Goal: Task Accomplishment & Management: Manage account settings

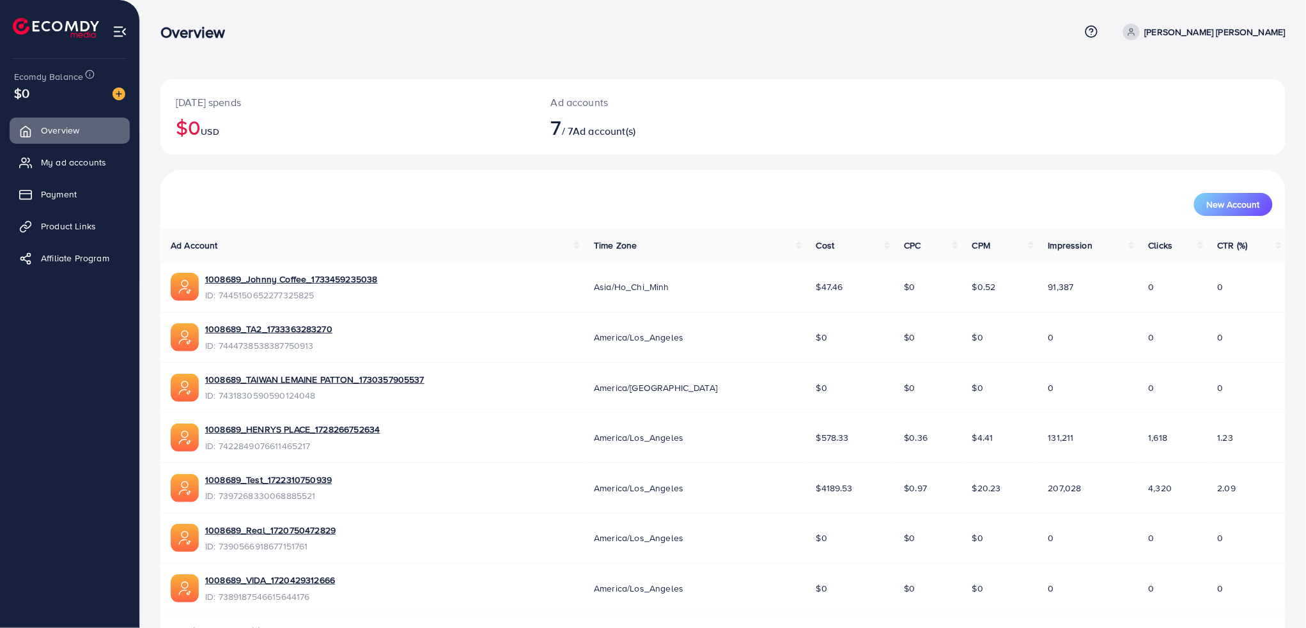
click at [1136, 31] on icon at bounding box center [1131, 31] width 9 height 9
click at [116, 30] on img at bounding box center [119, 31] width 15 height 15
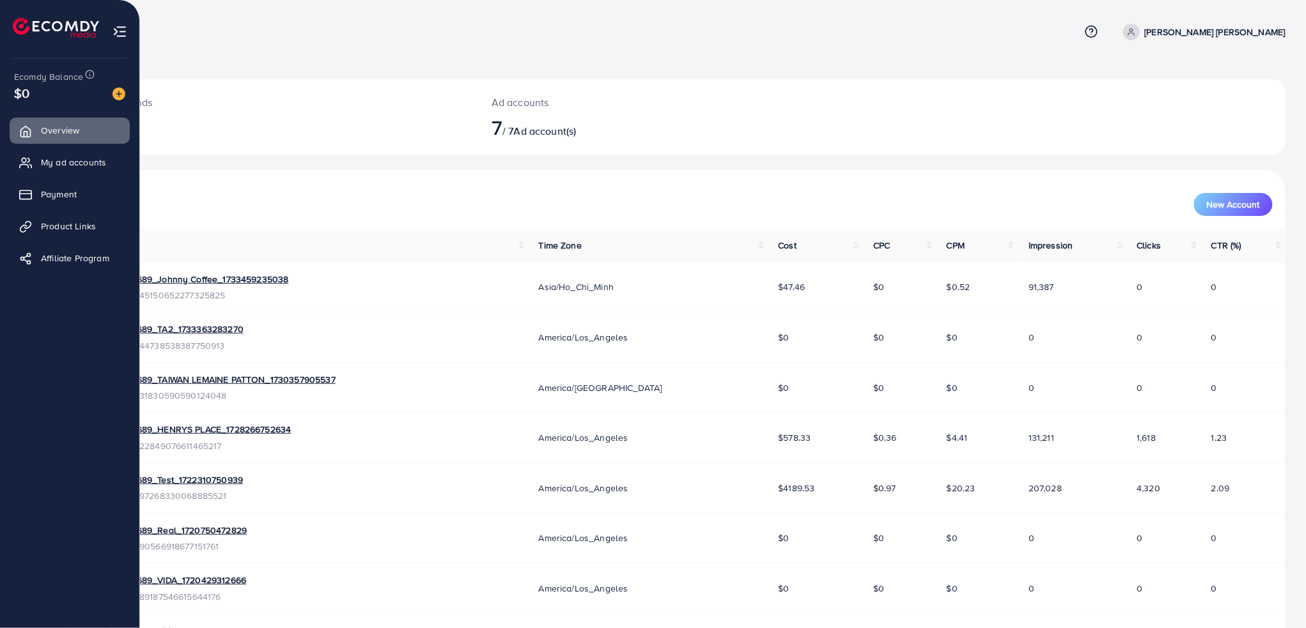
click at [114, 29] on img at bounding box center [119, 31] width 15 height 15
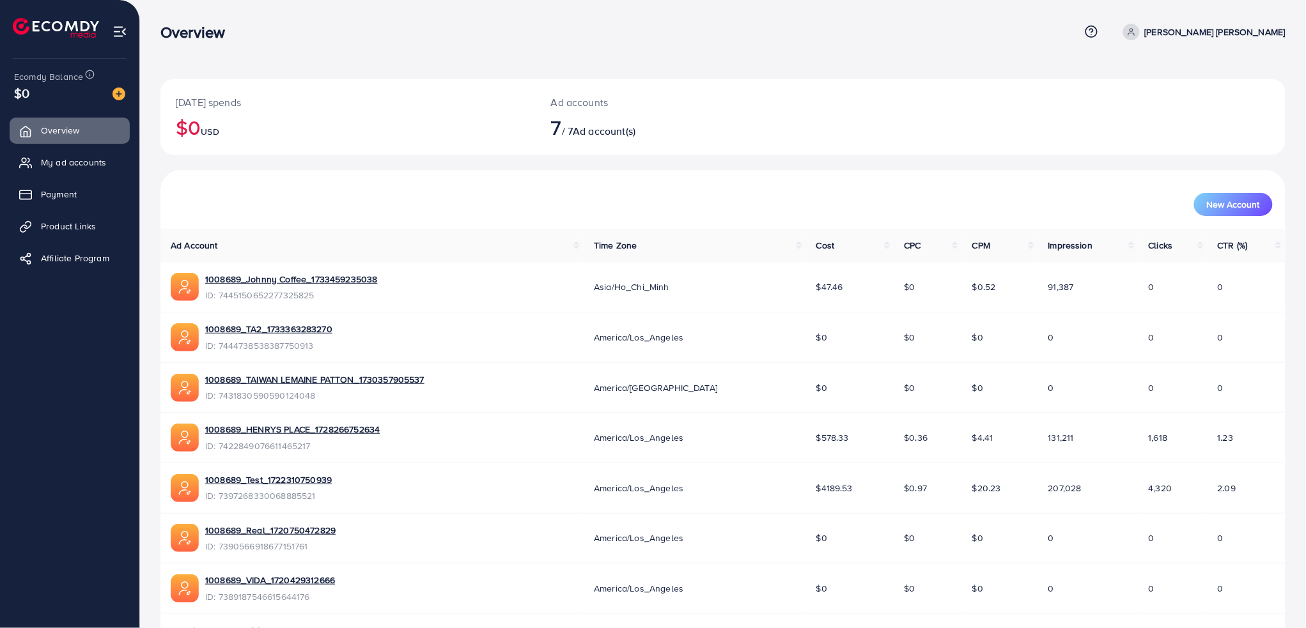
click at [119, 29] on img at bounding box center [119, 31] width 15 height 15
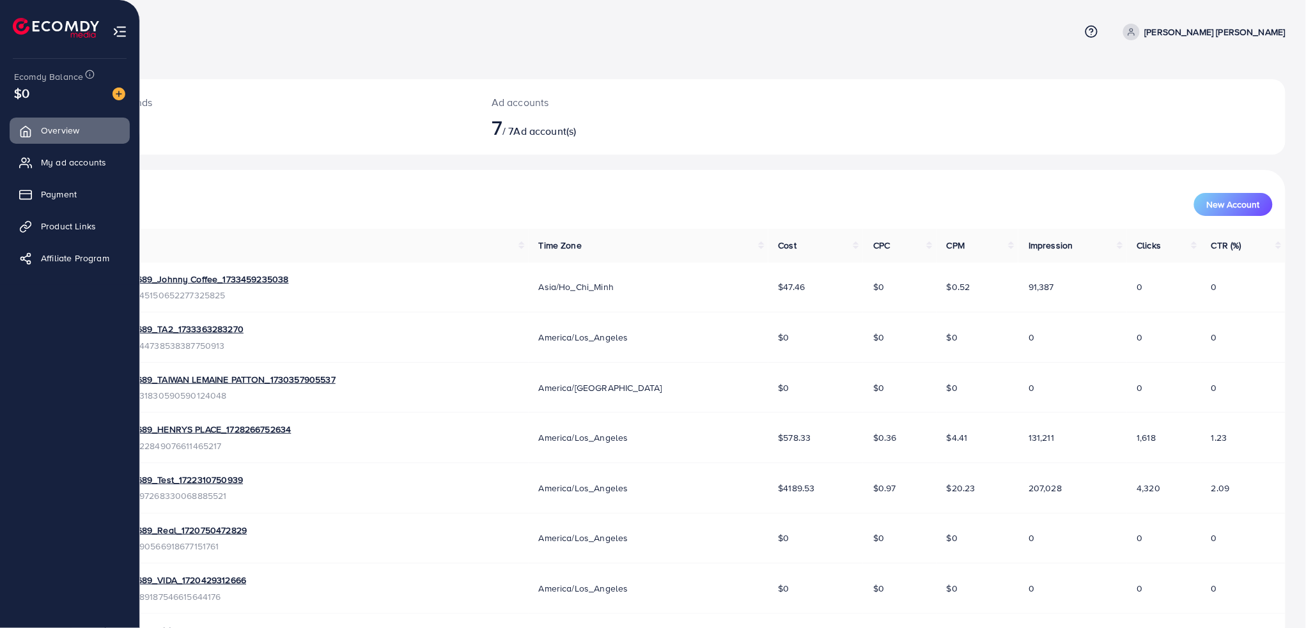
click at [113, 29] on img at bounding box center [119, 31] width 15 height 15
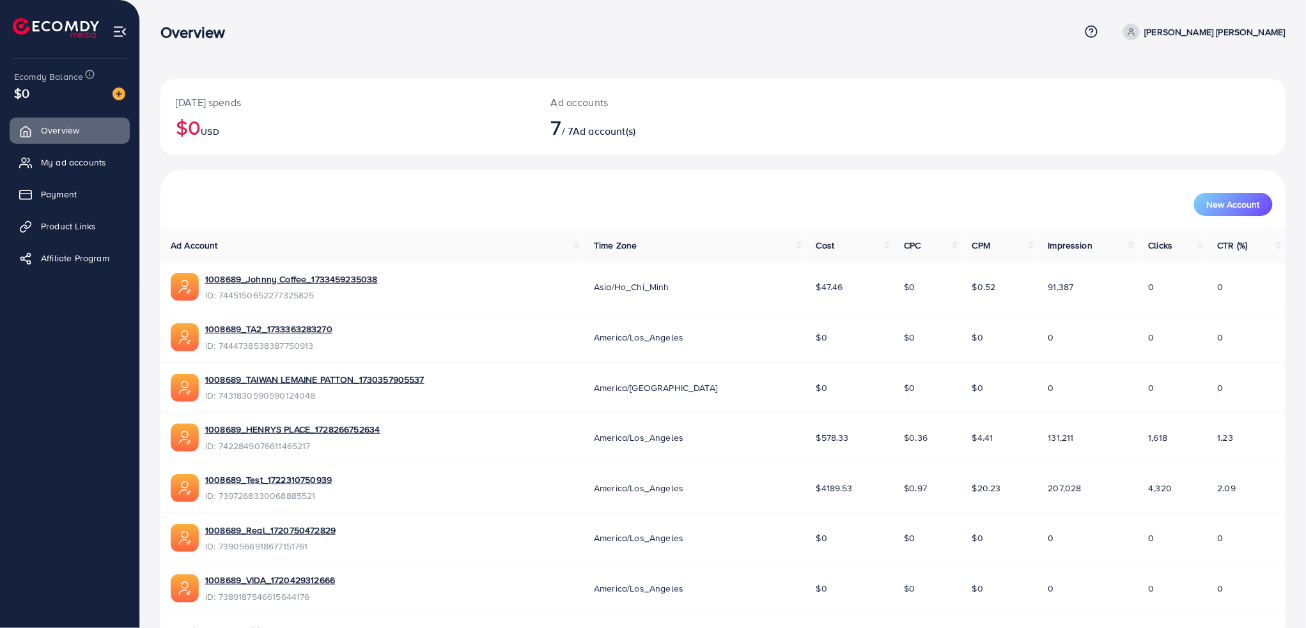
click at [1228, 38] on p "[PERSON_NAME] [PERSON_NAME]" at bounding box center [1214, 31] width 141 height 15
click at [1228, 35] on p "[PERSON_NAME] [PERSON_NAME]" at bounding box center [1214, 31] width 141 height 15
click at [1226, 35] on p "[PERSON_NAME] [PERSON_NAME]" at bounding box center [1214, 31] width 141 height 15
click at [1217, 73] on span "Profile" at bounding box center [1205, 75] width 29 height 15
select select "*******"
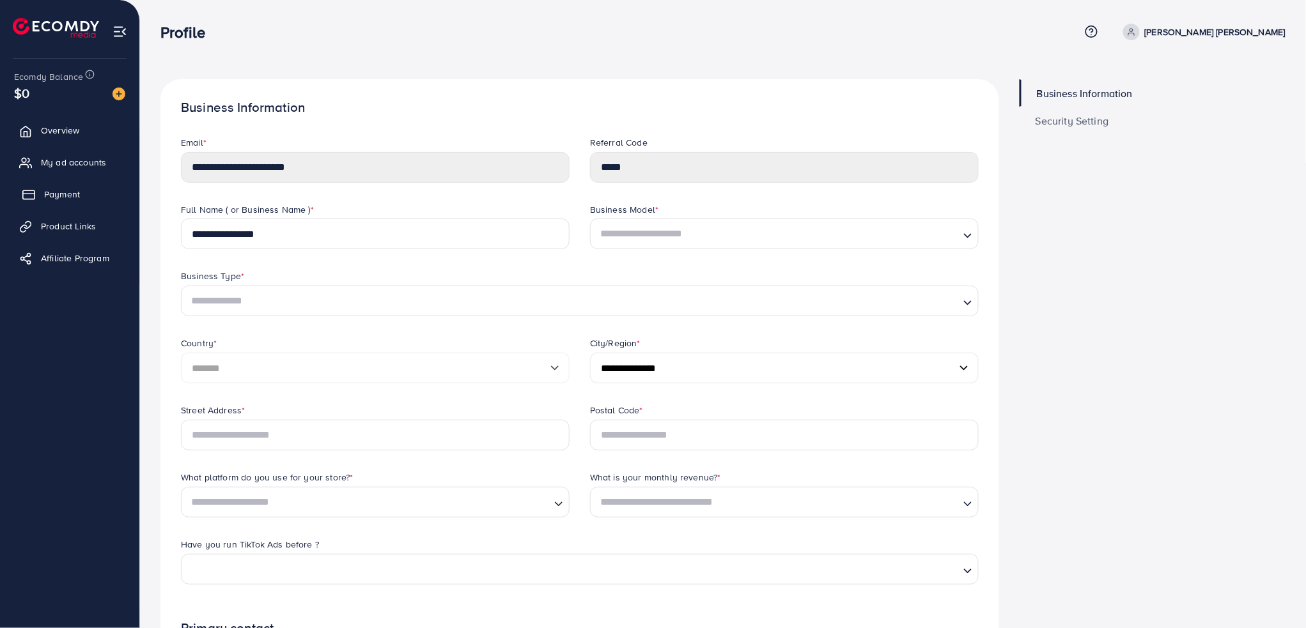
click at [66, 206] on link "Payment" at bounding box center [70, 194] width 120 height 26
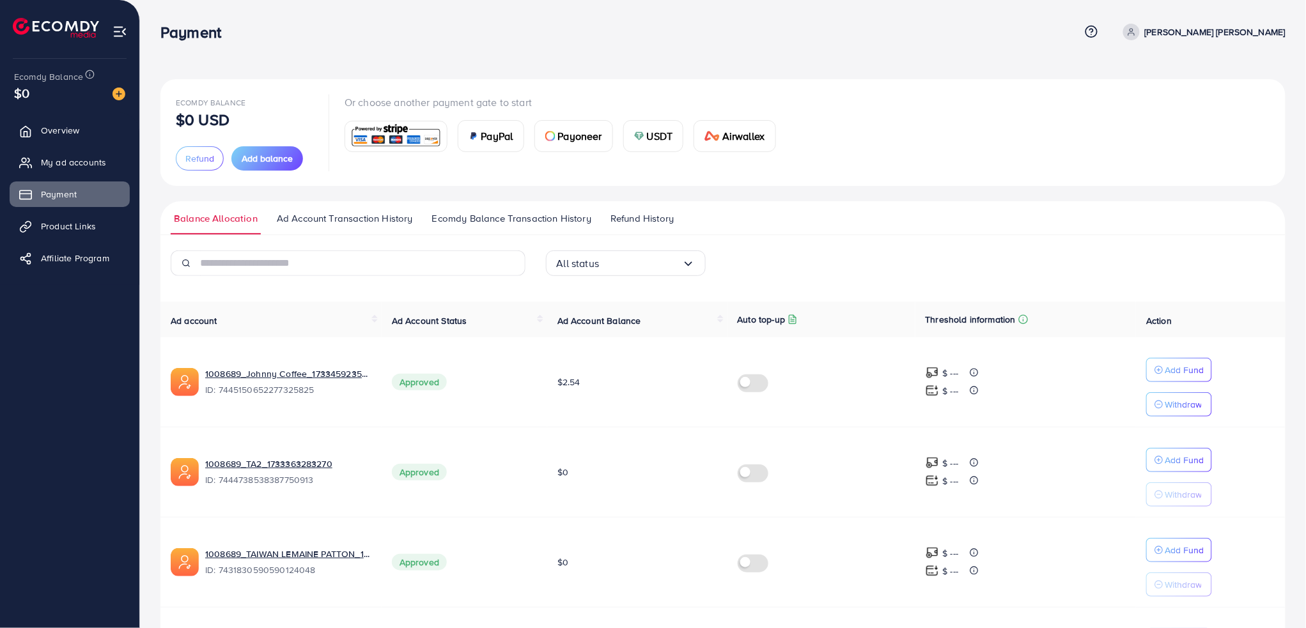
click at [551, 221] on span "Ecomdy Balance Transaction History" at bounding box center [511, 219] width 159 height 14
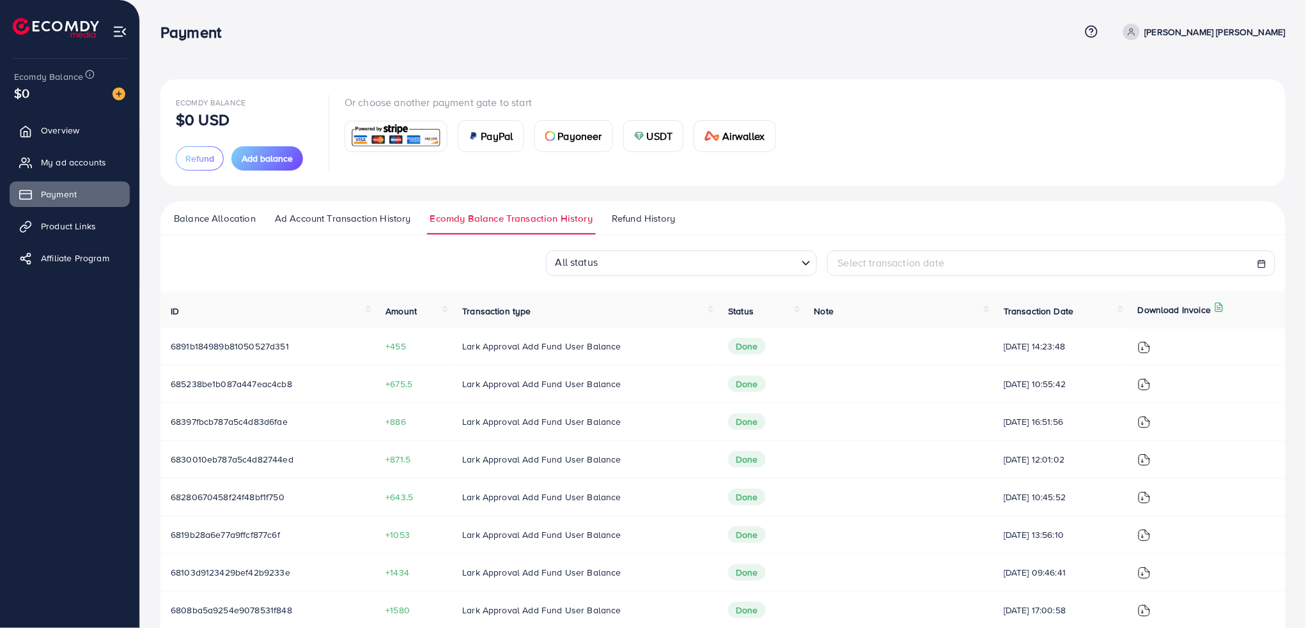
click at [663, 217] on span "Refund History" at bounding box center [643, 219] width 63 height 14
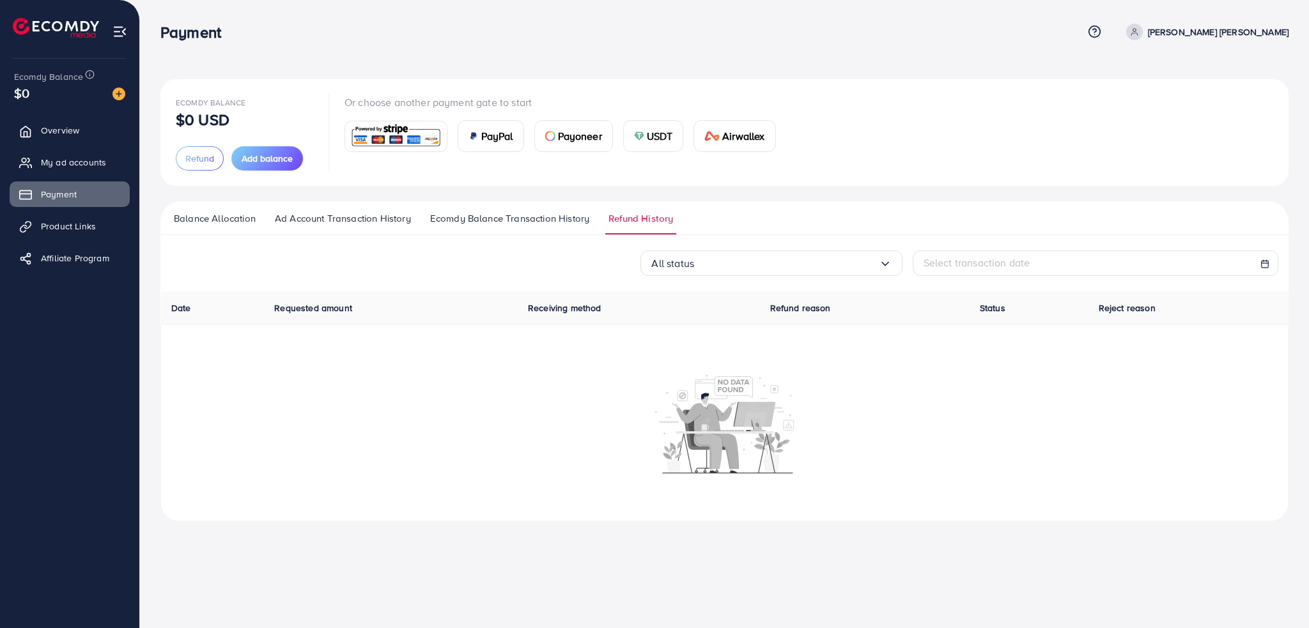
click at [513, 229] on link "Ecomdy Balance Transaction History" at bounding box center [510, 223] width 166 height 23
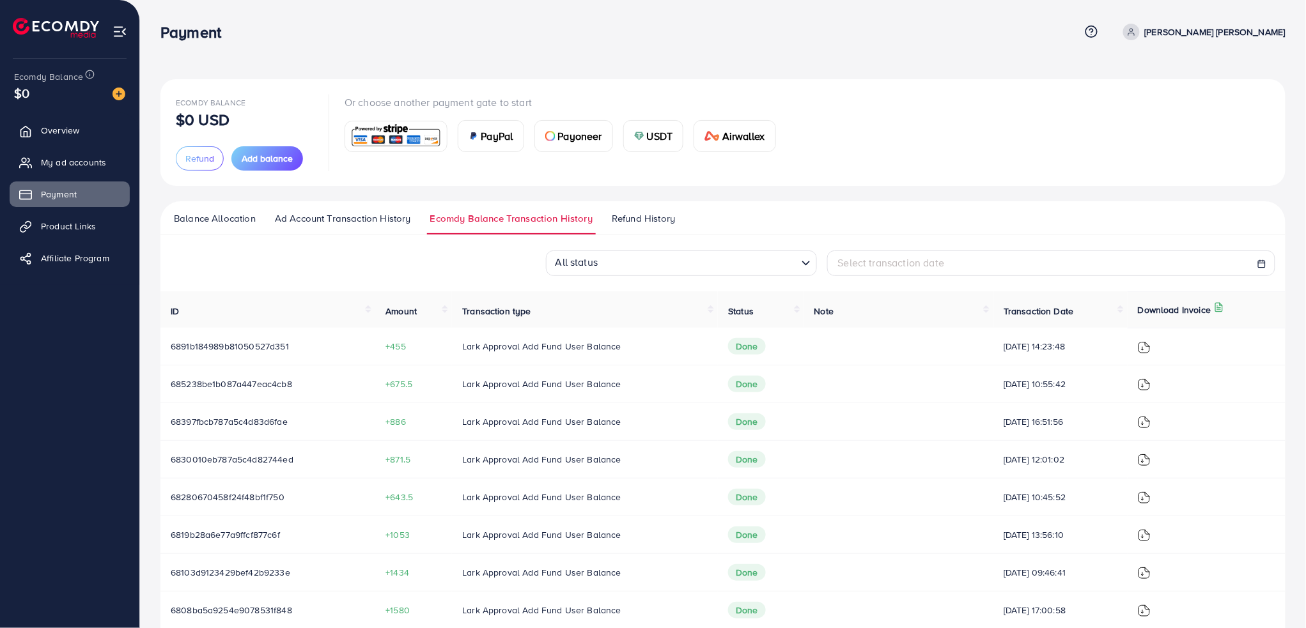
click at [349, 231] on link "Ad Account Transaction History" at bounding box center [343, 223] width 142 height 23
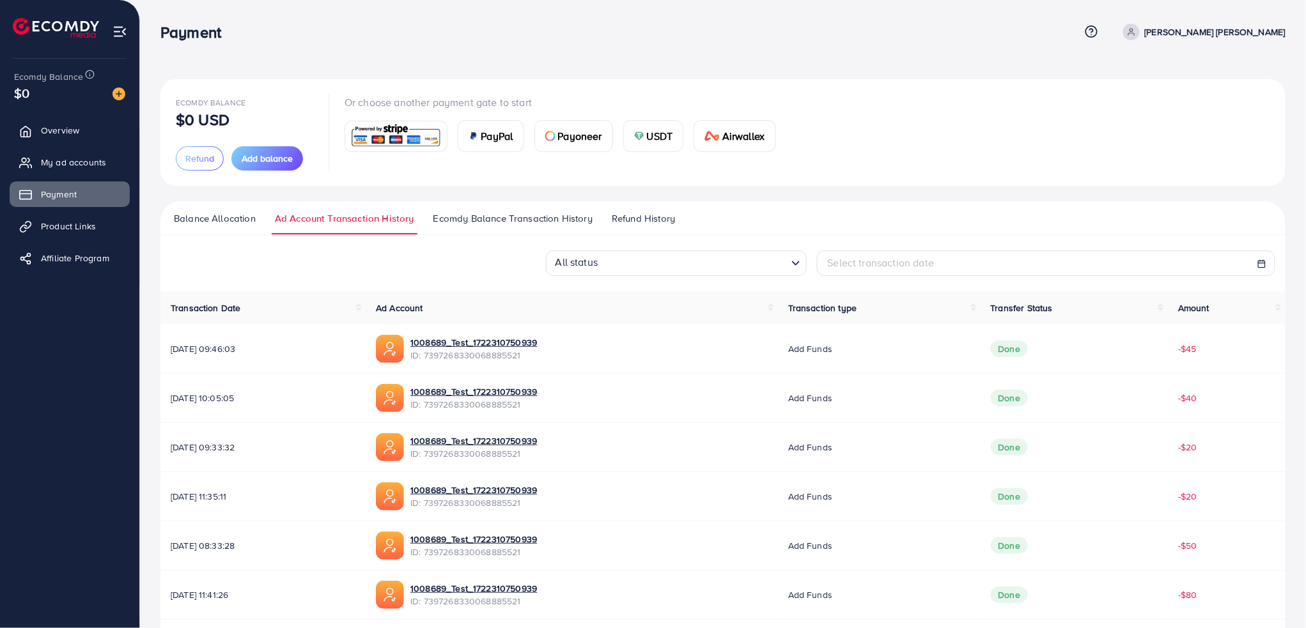
click at [238, 222] on span "Balance Allocation" at bounding box center [215, 219] width 82 height 14
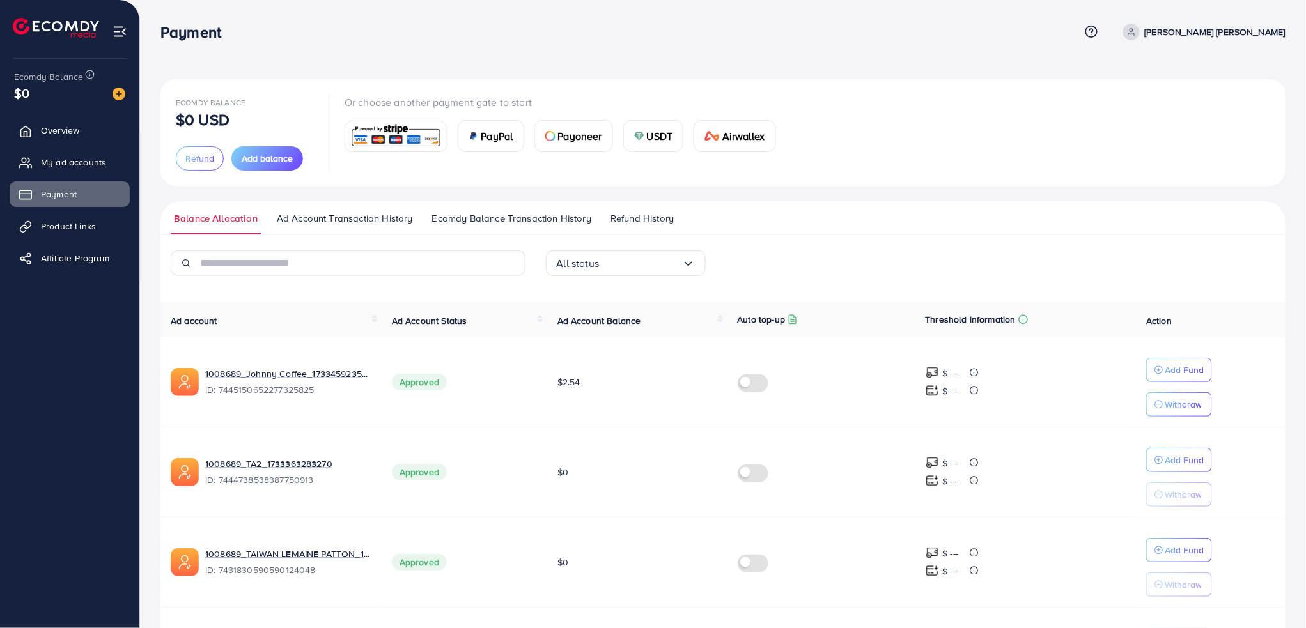
click at [523, 227] on link "Ecomdy Balance Transaction History" at bounding box center [512, 223] width 166 height 23
